Goal: Communication & Community: Answer question/provide support

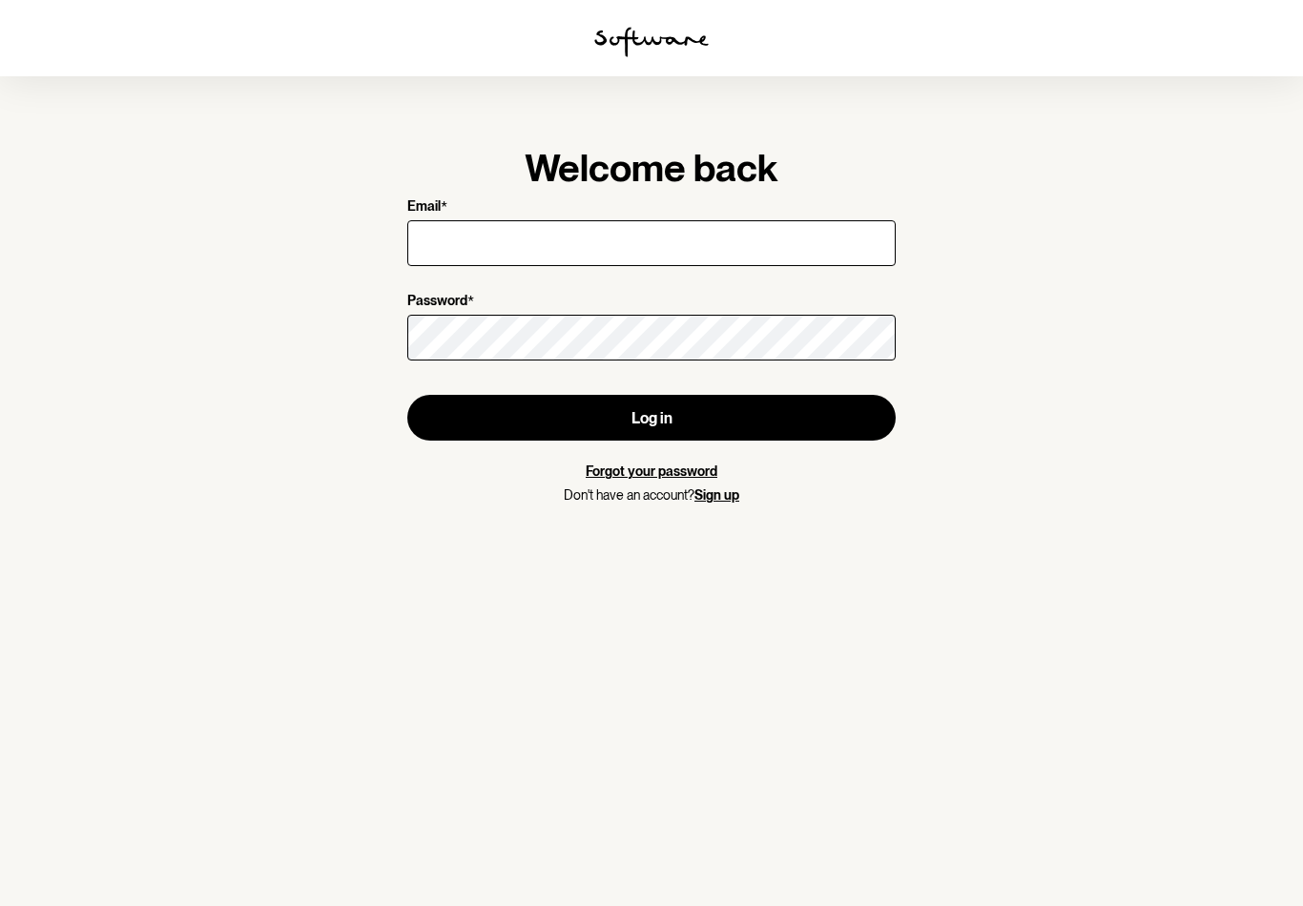
click at [651, 252] on input "Email *" at bounding box center [651, 243] width 488 height 46
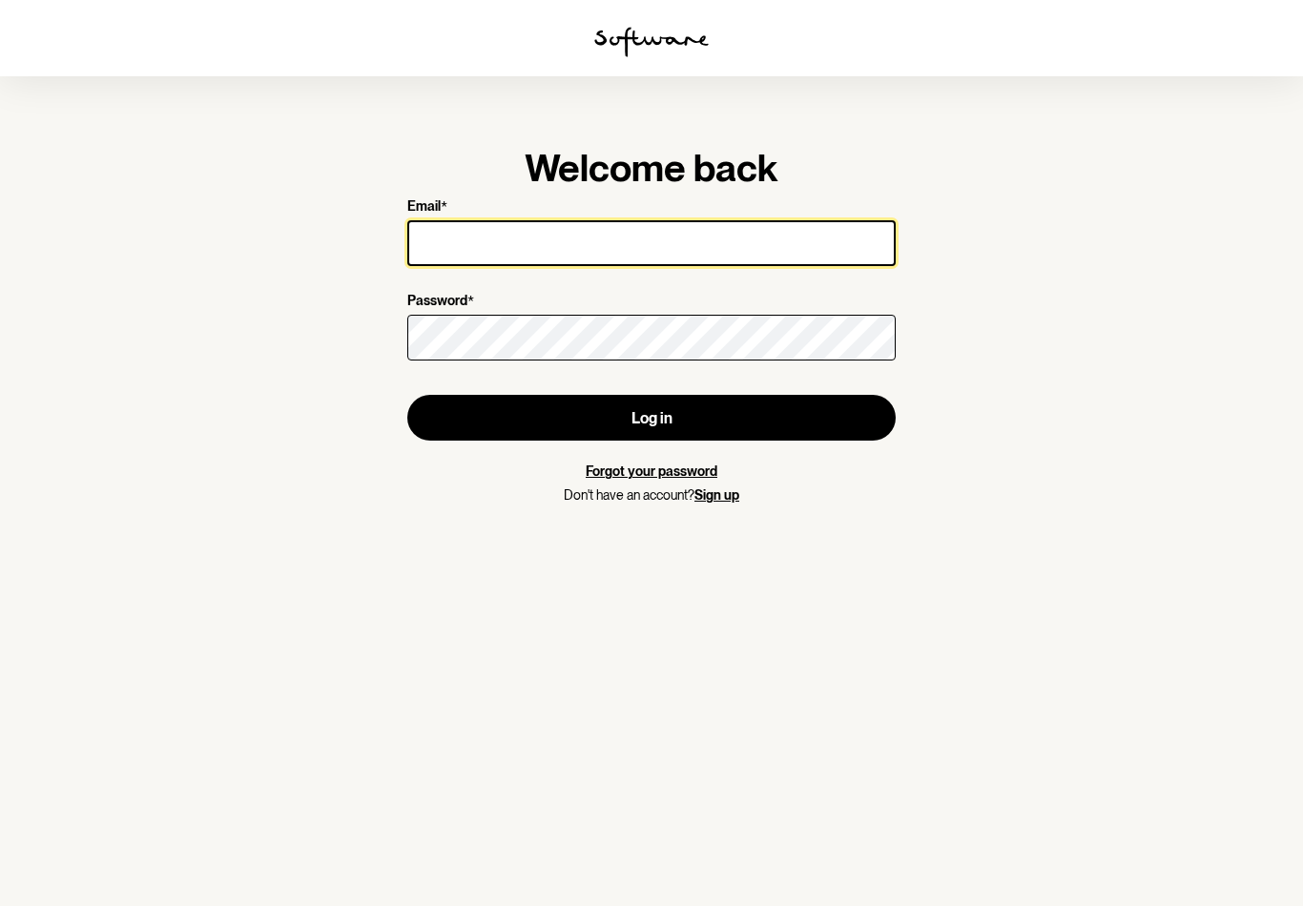
type input "[EMAIL_ADDRESS][DOMAIN_NAME]"
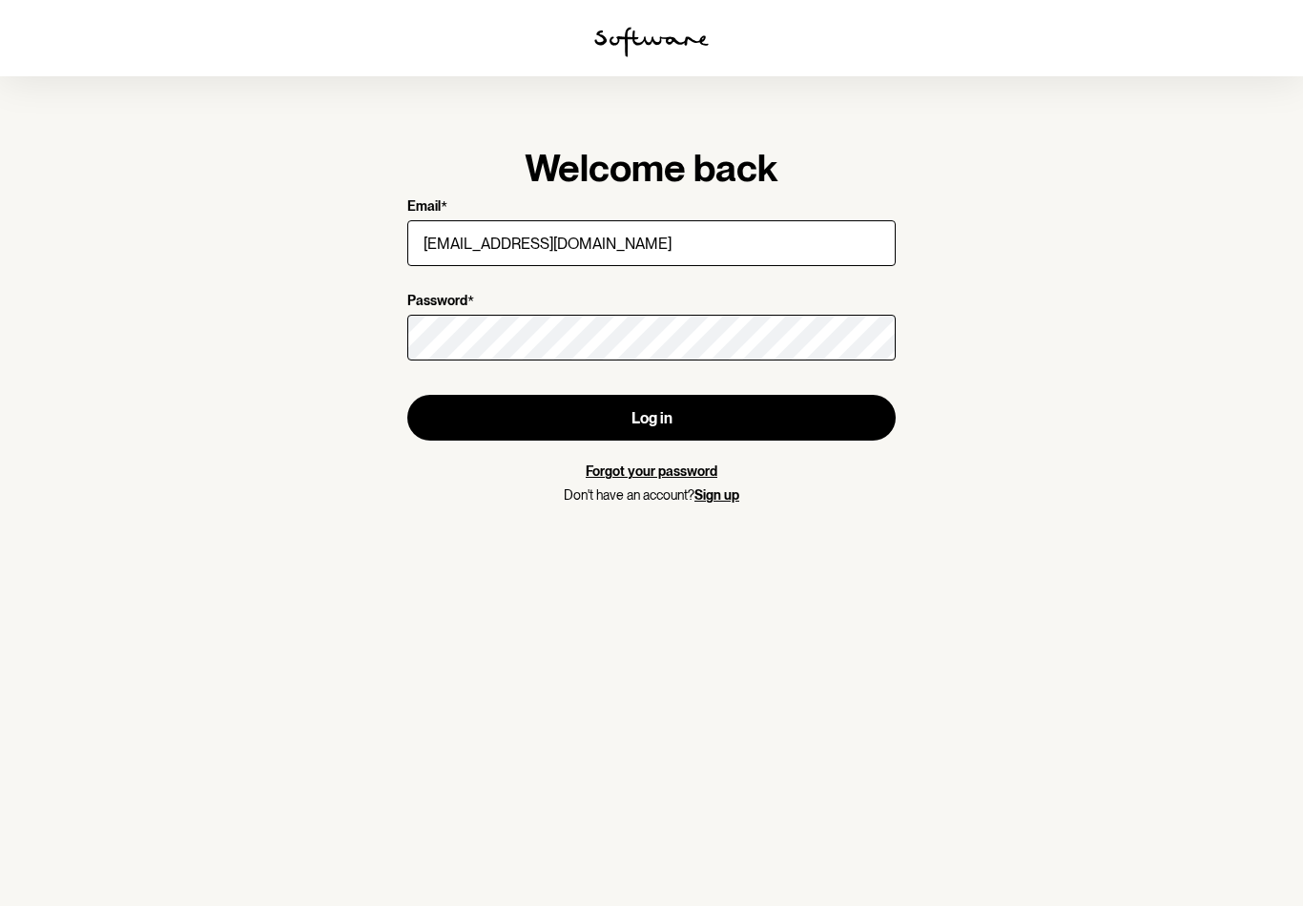
click at [651, 418] on button "Log in" at bounding box center [651, 418] width 488 height 46
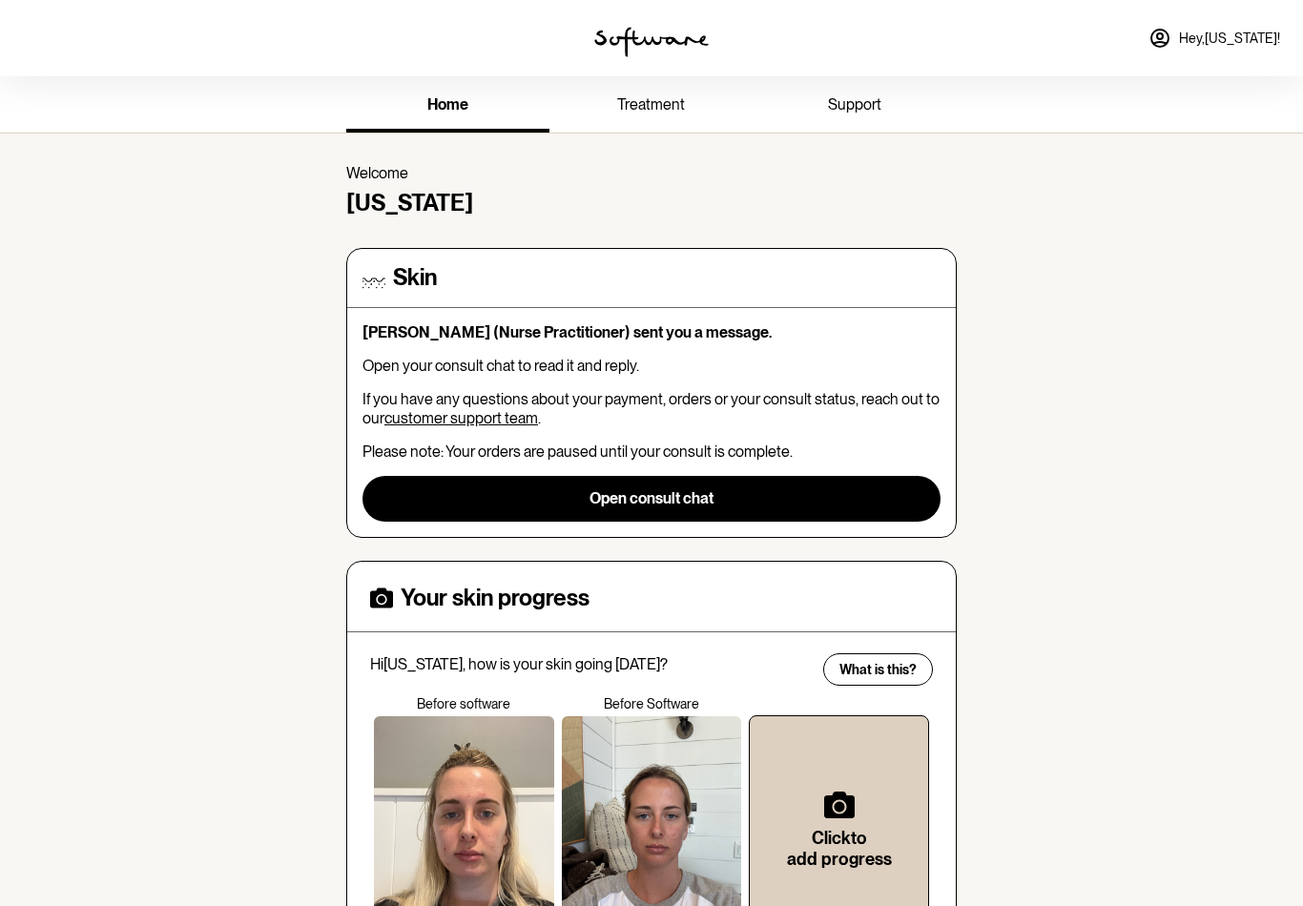
click at [686, 478] on button "Open consult chat" at bounding box center [651, 499] width 578 height 46
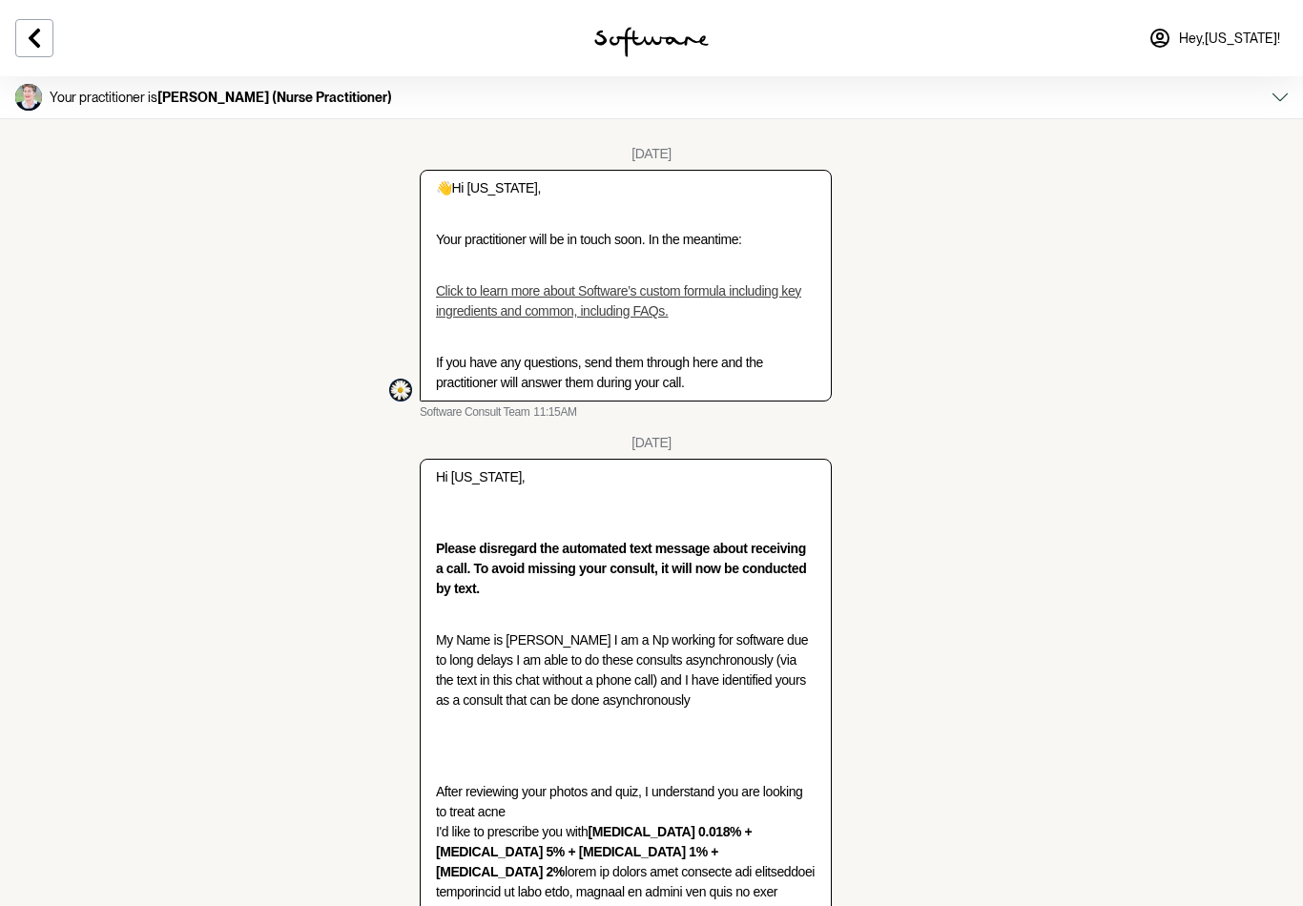
scroll to position [3465, 0]
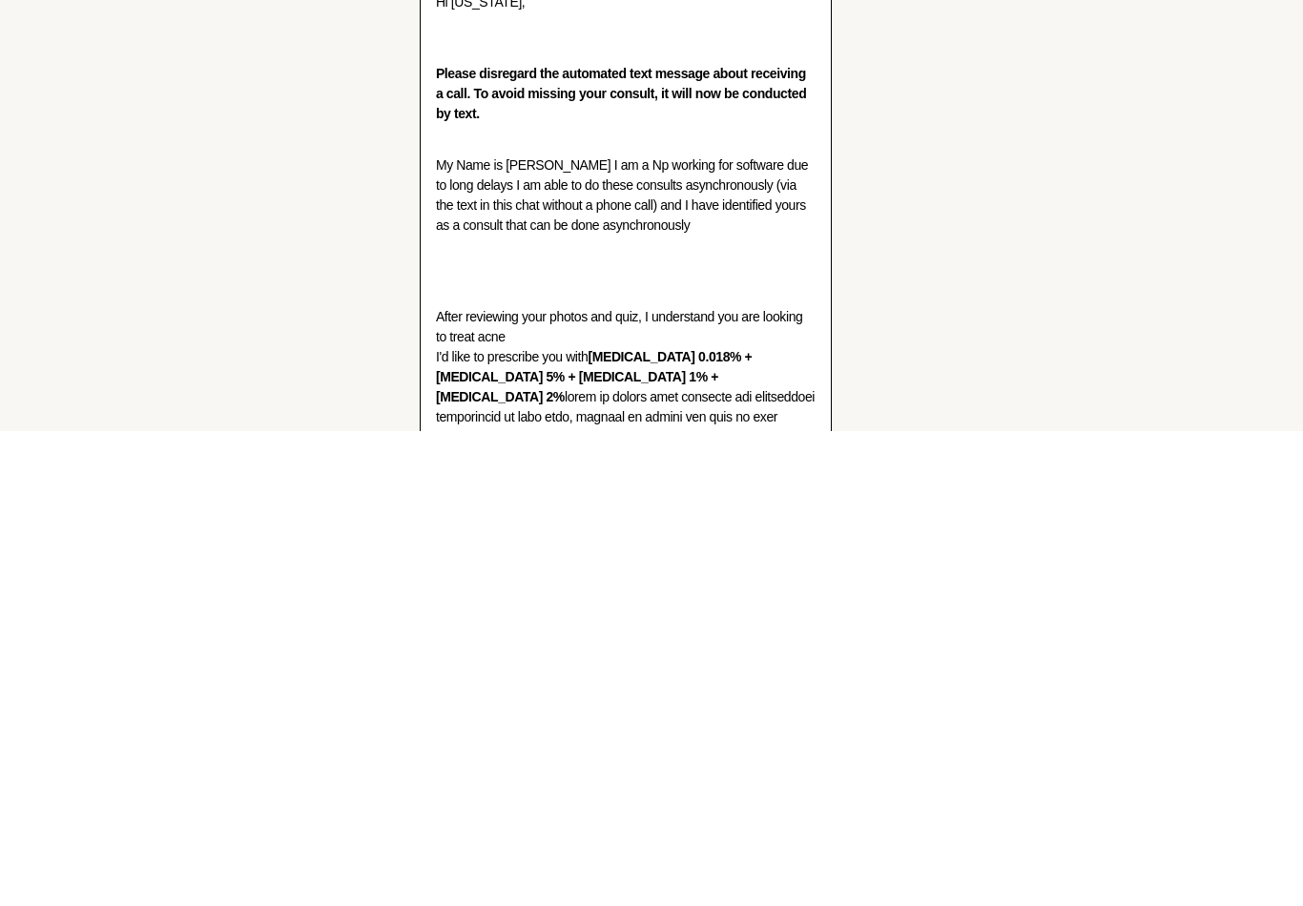
type textarea "Hi there, I’d love to order my next batch please !"
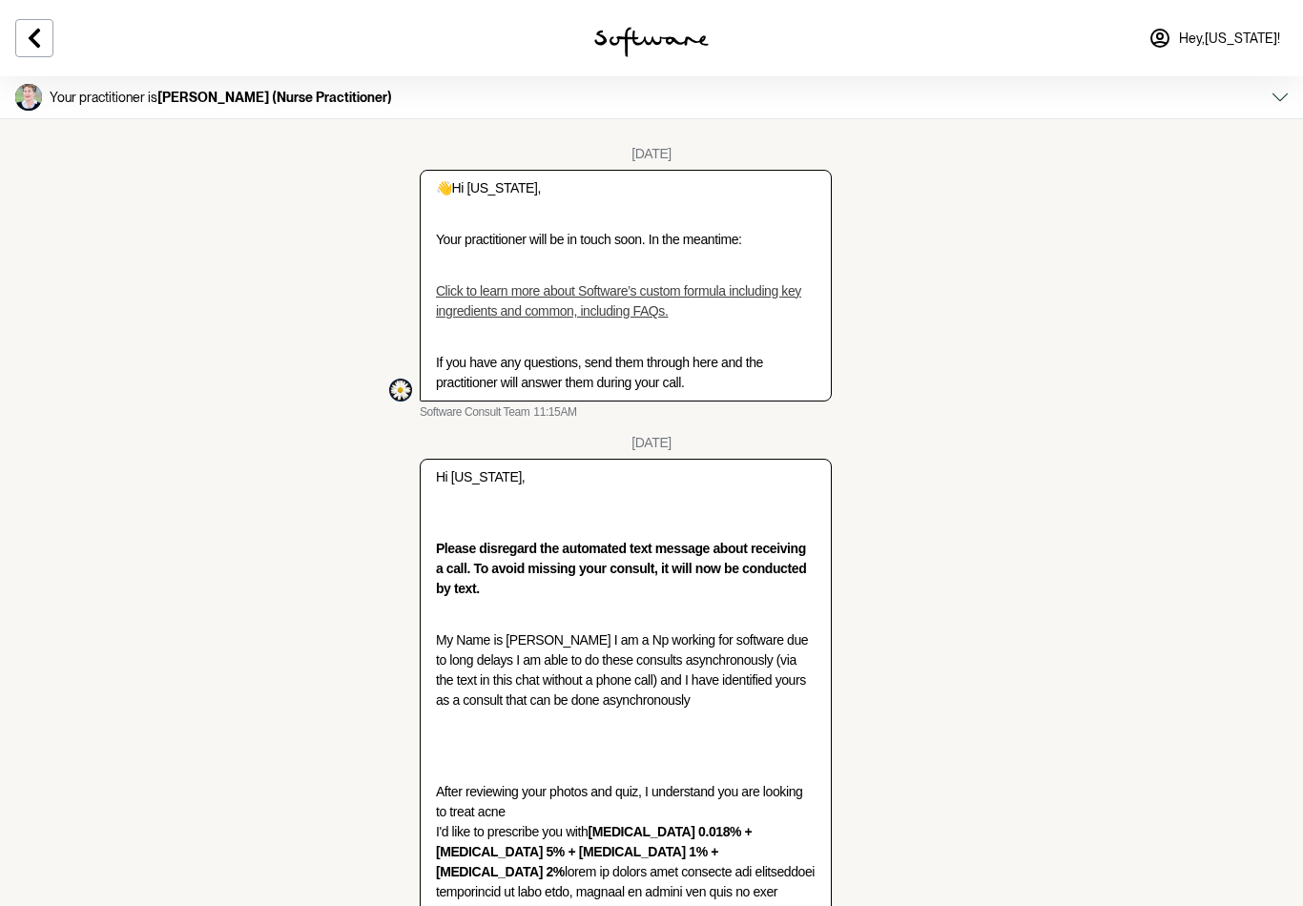
scroll to position [3556, 0]
click at [34, 30] on icon at bounding box center [34, 38] width 23 height 23
